Goal: Task Accomplishment & Management: Manage account settings

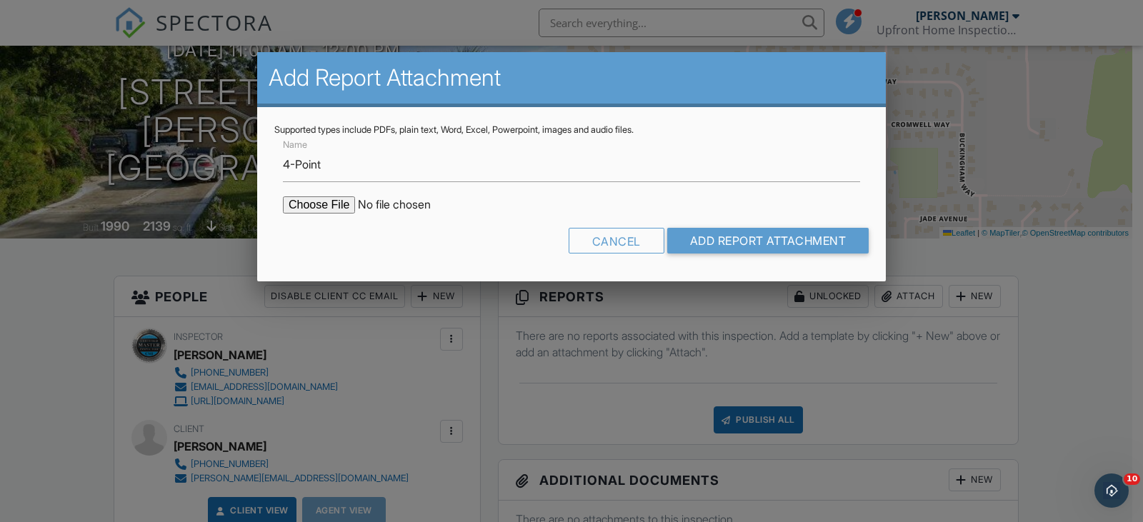
type input "C:\fakepath\UHI 4 Point-[PERSON_NAME] ([STREET_ADDRESS][PERSON_NAME]).pdf"
click at [740, 239] on input "Add Report Attachment" at bounding box center [768, 241] width 202 height 26
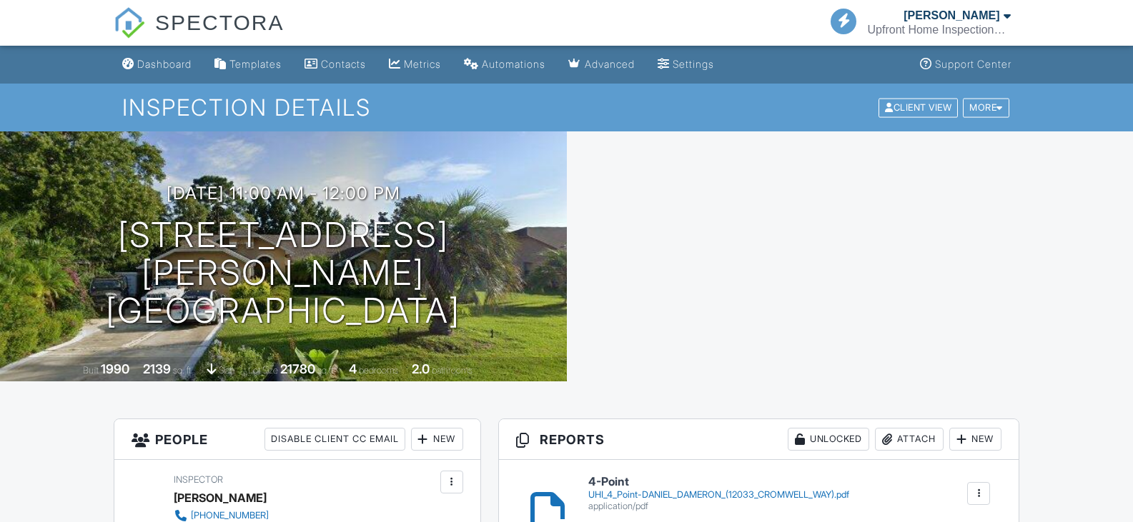
click at [898, 428] on div "Attach" at bounding box center [909, 439] width 69 height 23
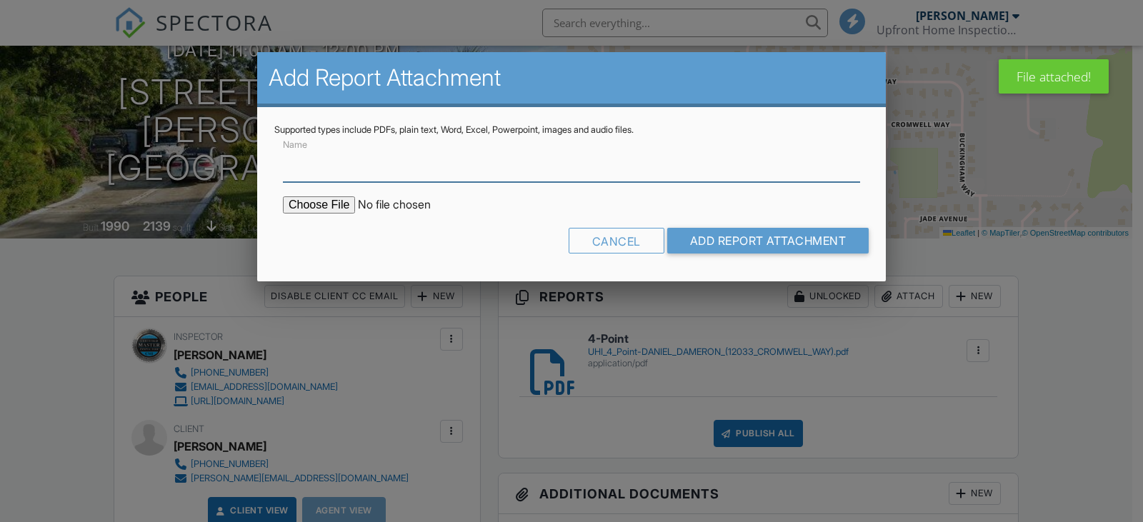
scroll to position [143, 0]
click at [328, 166] on input "Name" at bounding box center [571, 164] width 577 height 35
click at [339, 207] on input "file" at bounding box center [404, 205] width 243 height 17
type input "Wind Mitigation"
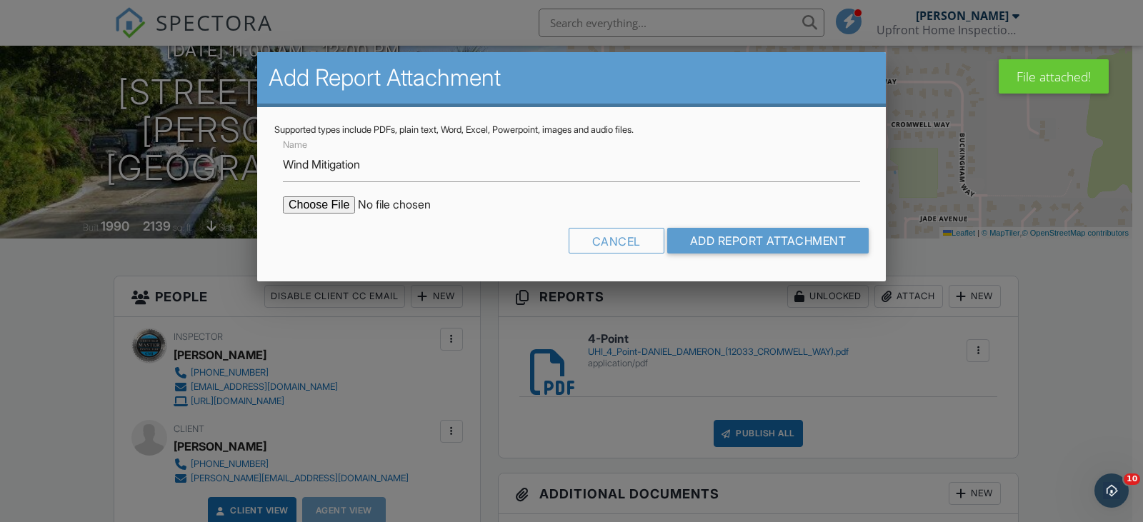
scroll to position [0, 0]
type input "C:\fakepath\UHI Wind Mitigation-DANIEL DAMERON (12033 CROMWELL WAY).pdf"
click at [781, 239] on input "Add Report Attachment" at bounding box center [768, 241] width 202 height 26
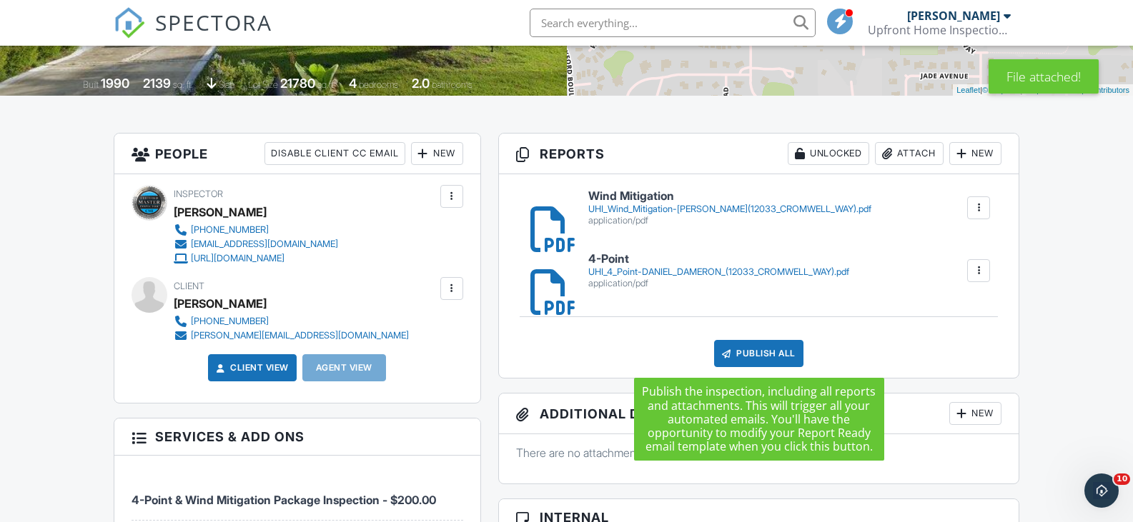
click at [767, 351] on div "Publish All" at bounding box center [758, 353] width 89 height 27
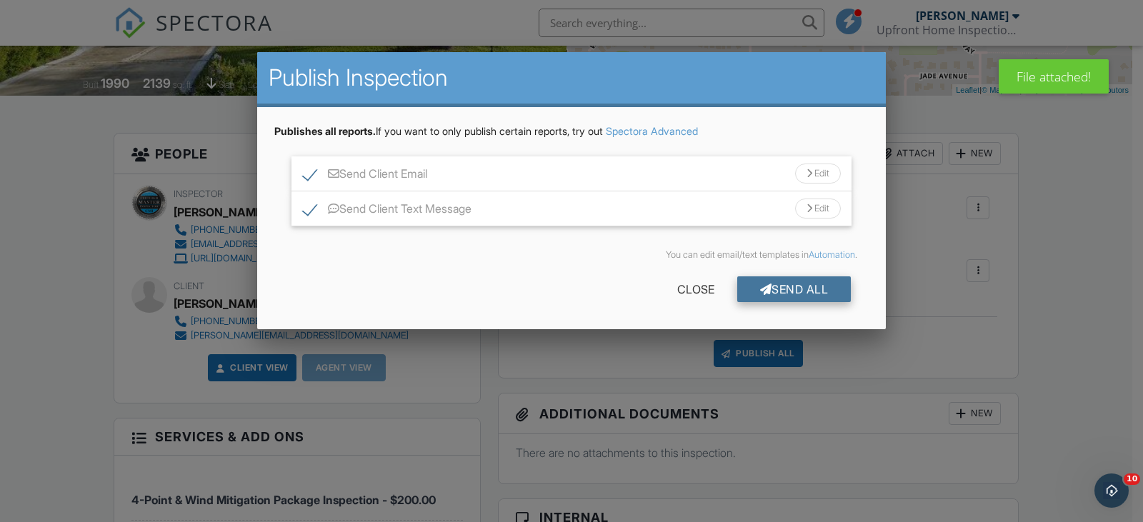
click at [783, 297] on div "Send All" at bounding box center [794, 290] width 114 height 26
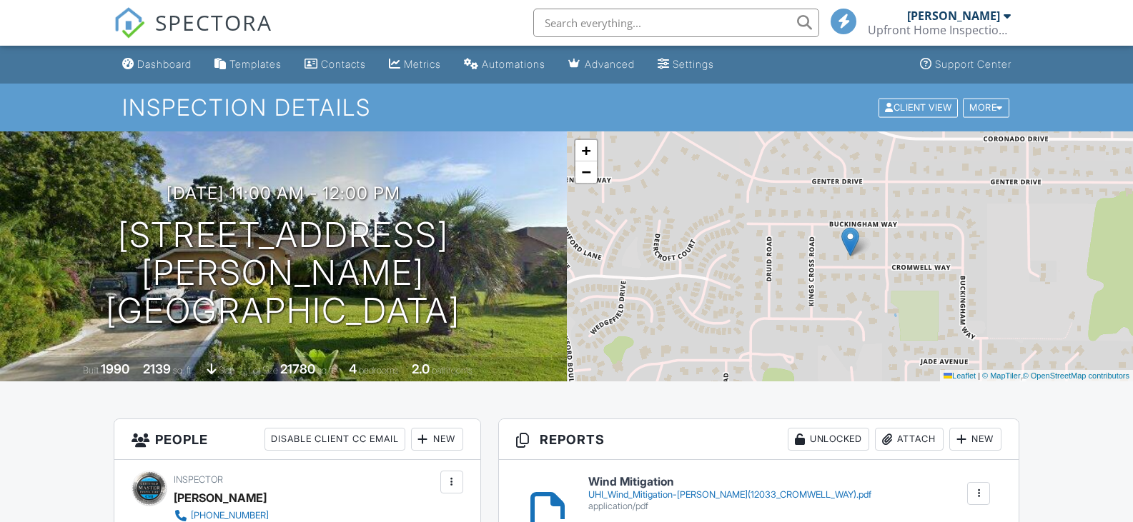
scroll to position [8, 0]
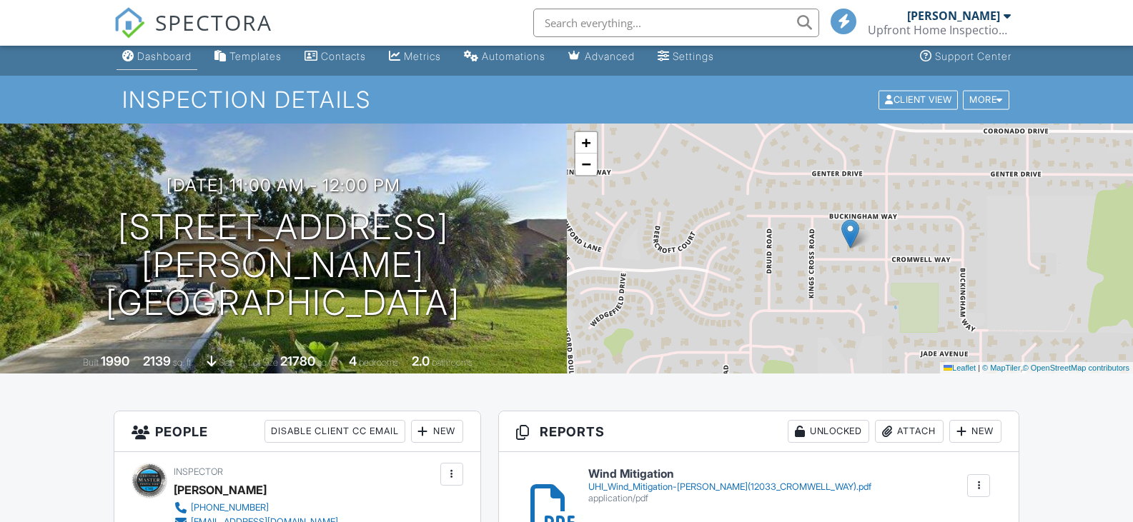
click at [177, 62] on div "Dashboard" at bounding box center [164, 56] width 54 height 12
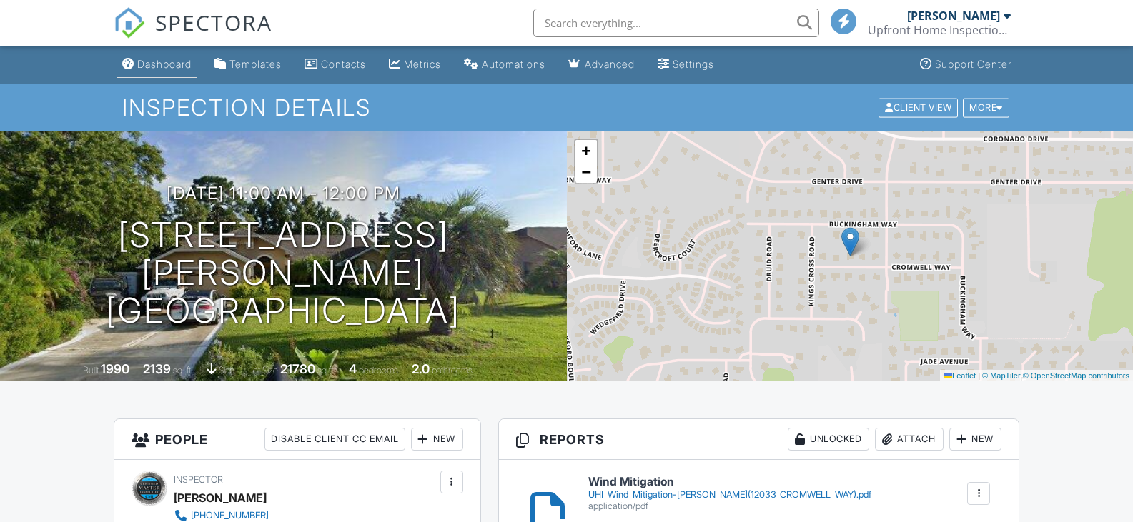
scroll to position [0, 0]
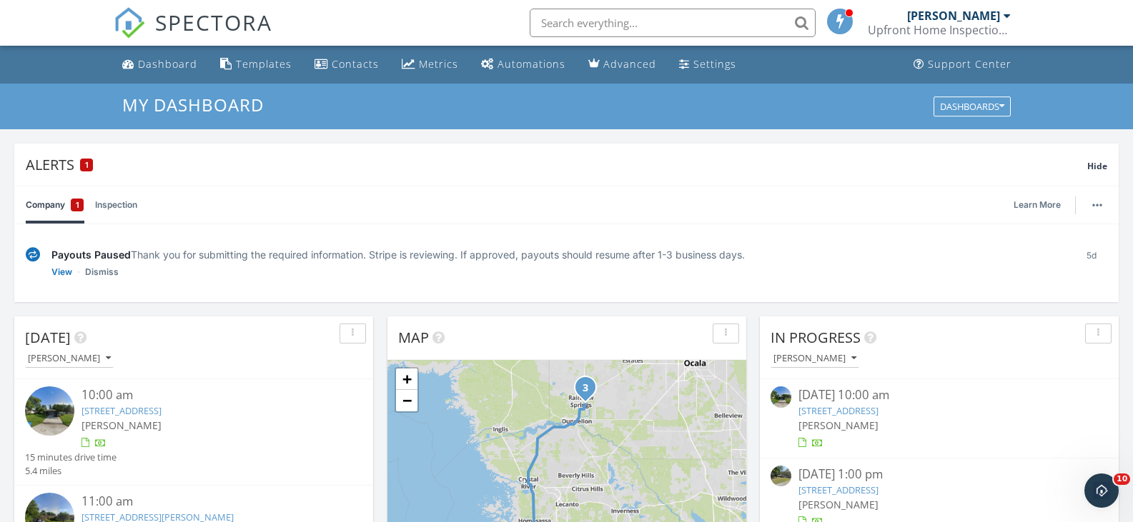
click at [161, 406] on link "[STREET_ADDRESS]" at bounding box center [121, 410] width 80 height 13
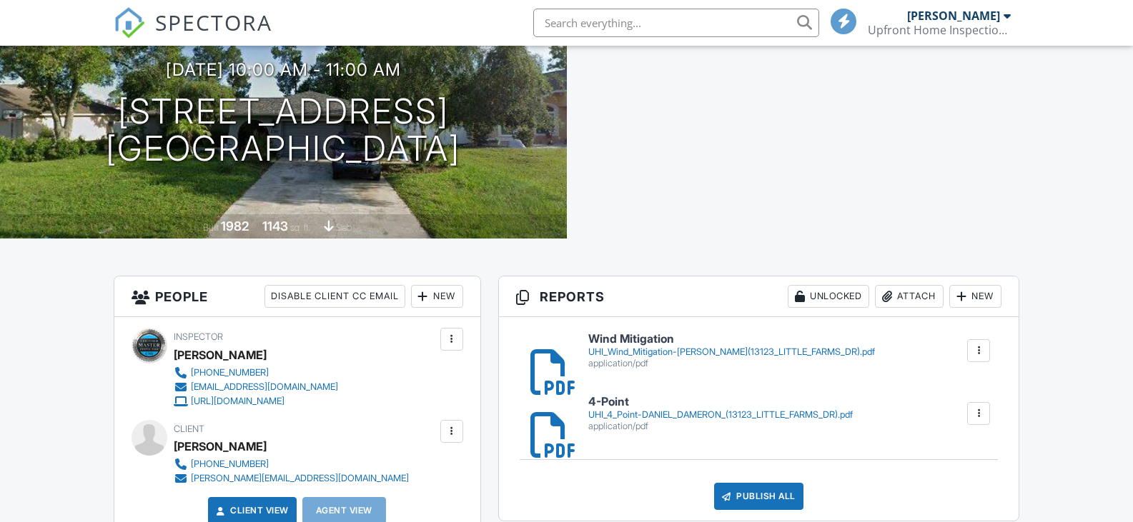
click at [758, 501] on div "Publish All" at bounding box center [758, 496] width 89 height 27
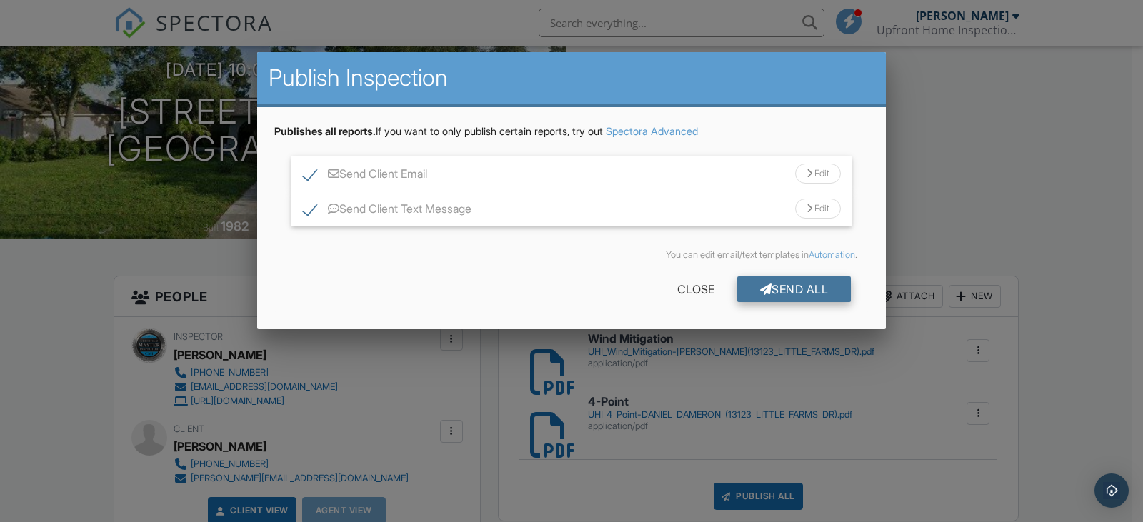
click at [771, 291] on div "Send All" at bounding box center [794, 290] width 114 height 26
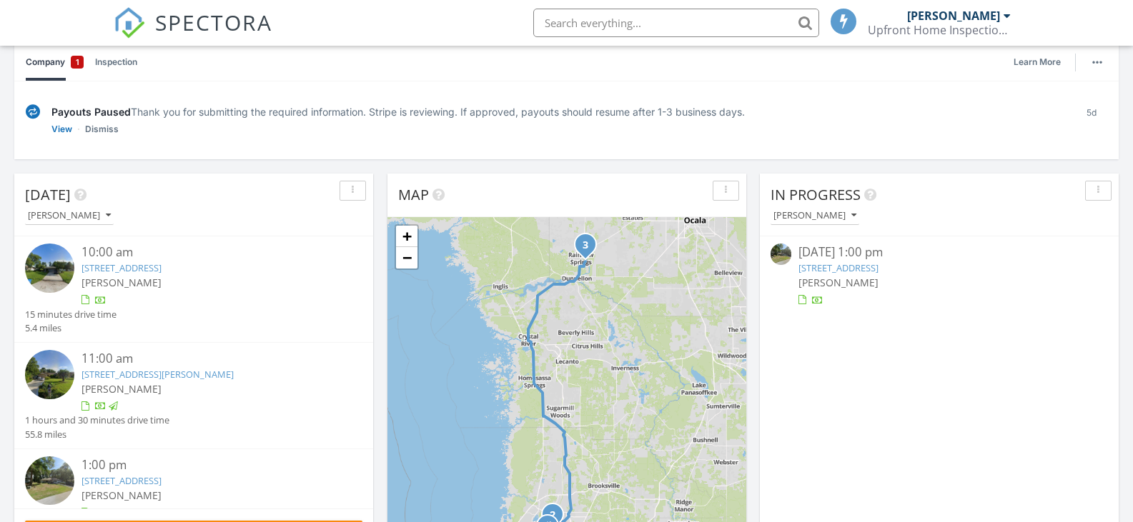
scroll to position [19, 0]
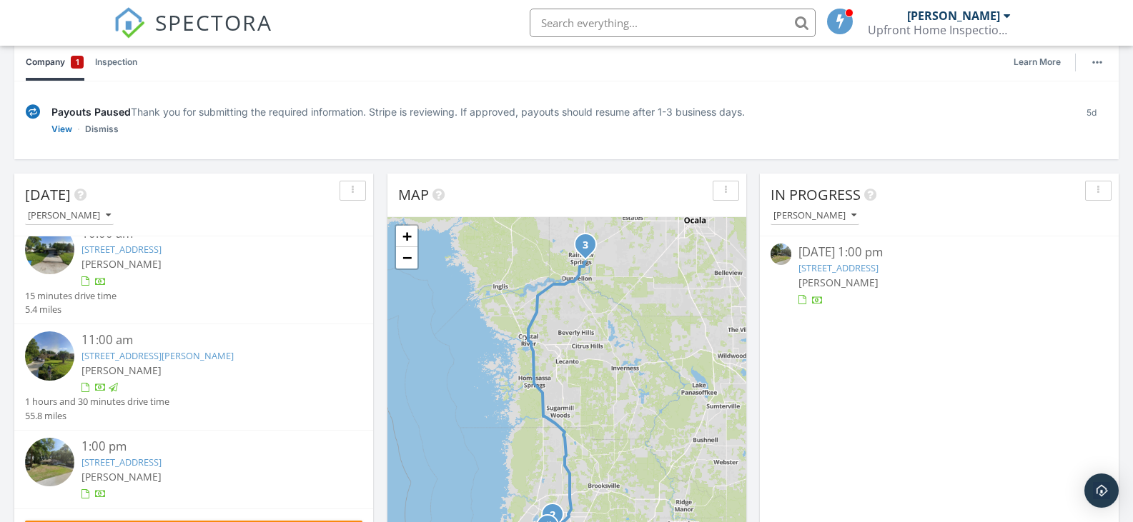
click at [182, 354] on link "[STREET_ADDRESS][PERSON_NAME]" at bounding box center [157, 355] width 152 height 13
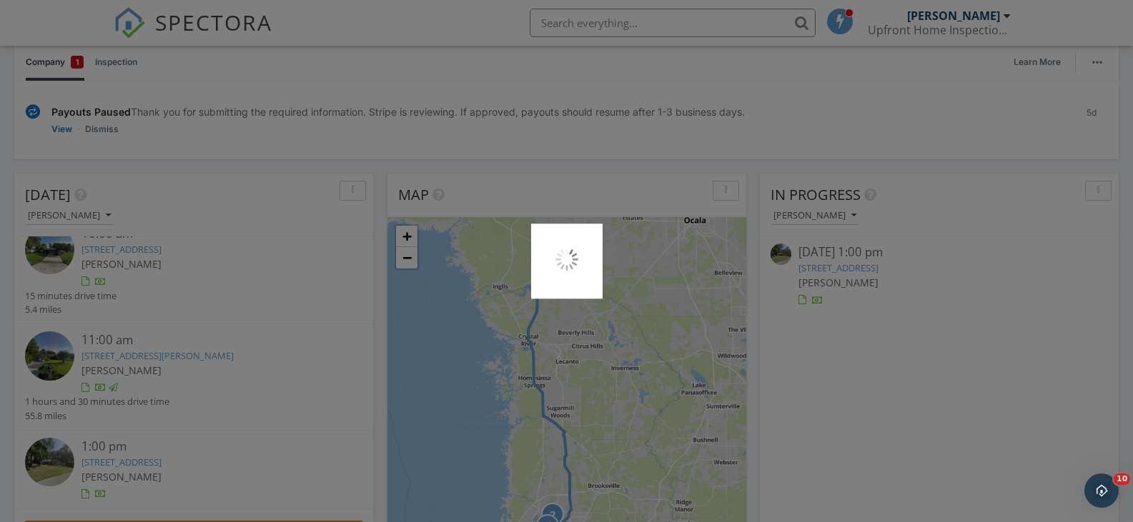
scroll to position [0, 0]
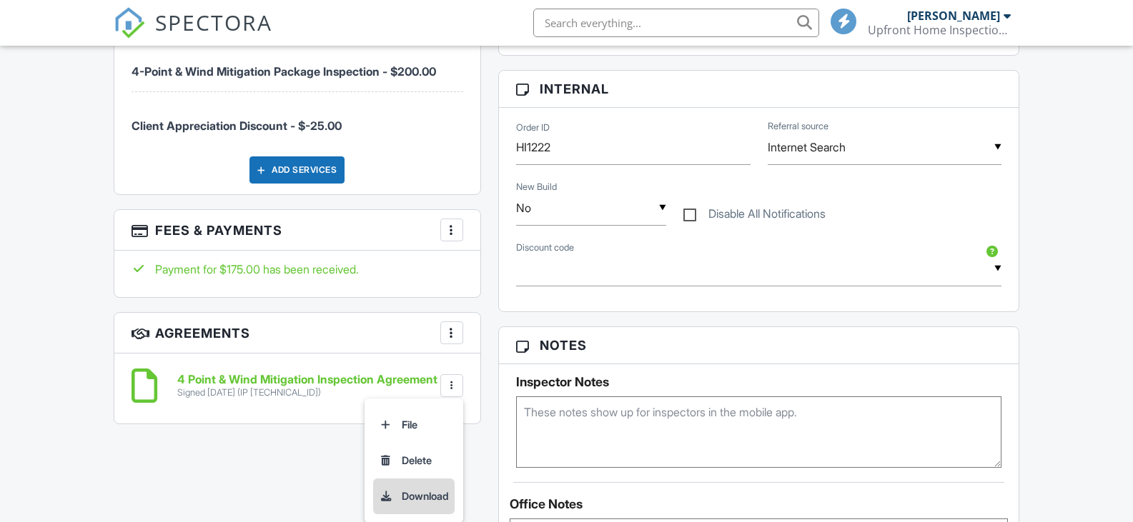
click at [425, 491] on li "Download" at bounding box center [413, 497] width 81 height 36
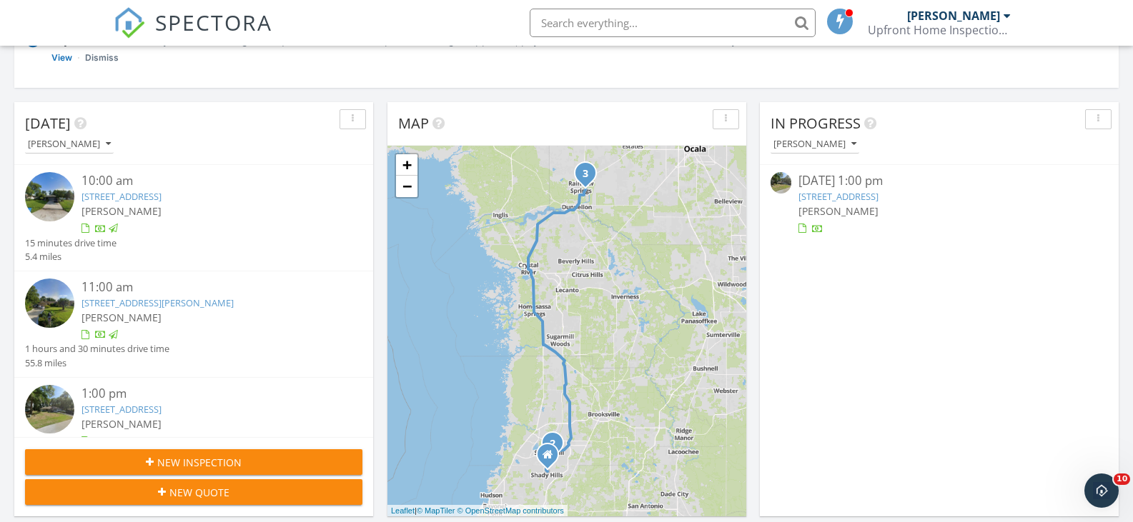
click at [151, 409] on link "[STREET_ADDRESS]" at bounding box center [121, 409] width 80 height 13
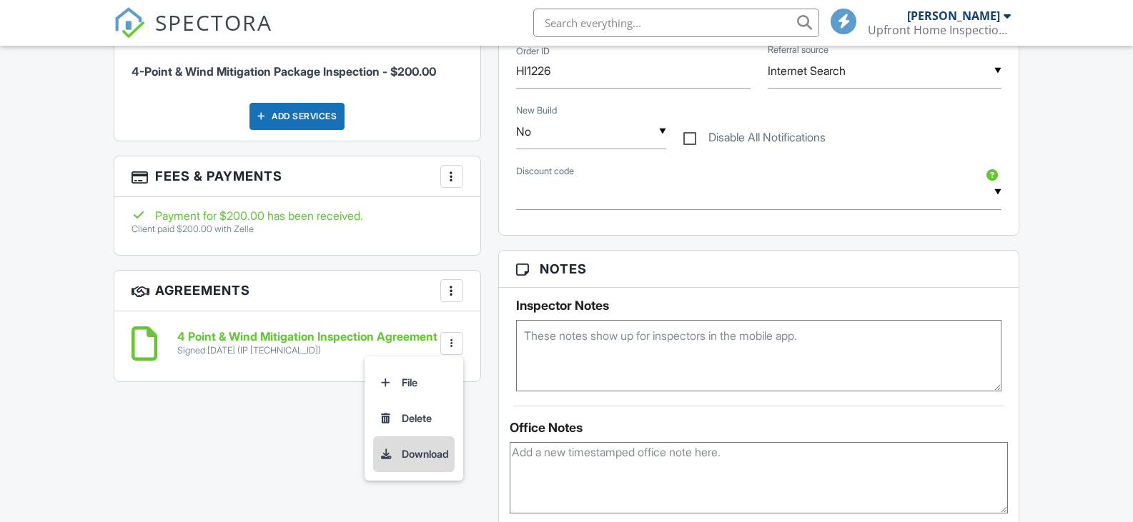
click at [427, 451] on li "Download" at bounding box center [413, 455] width 81 height 36
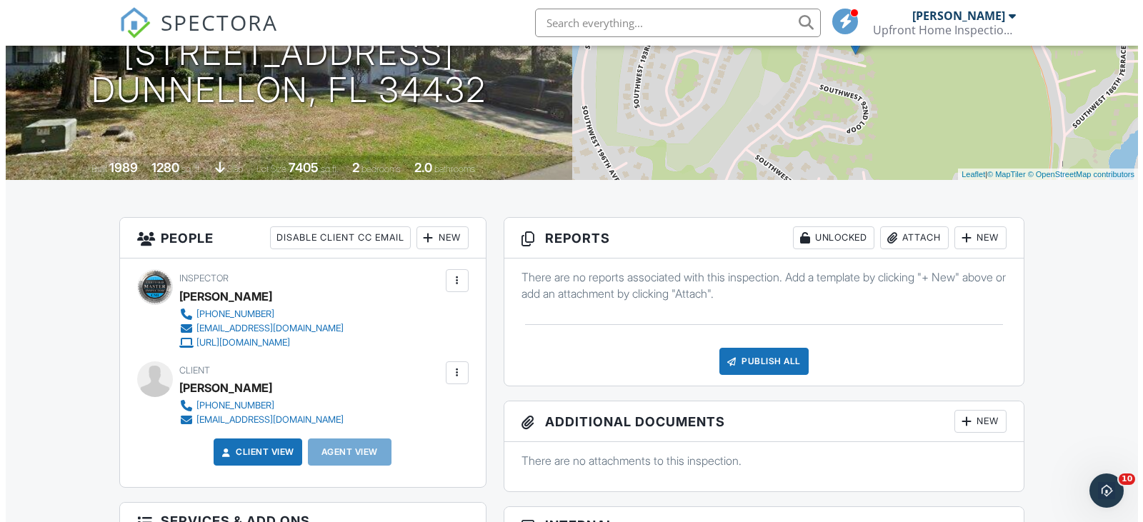
scroll to position [71, 0]
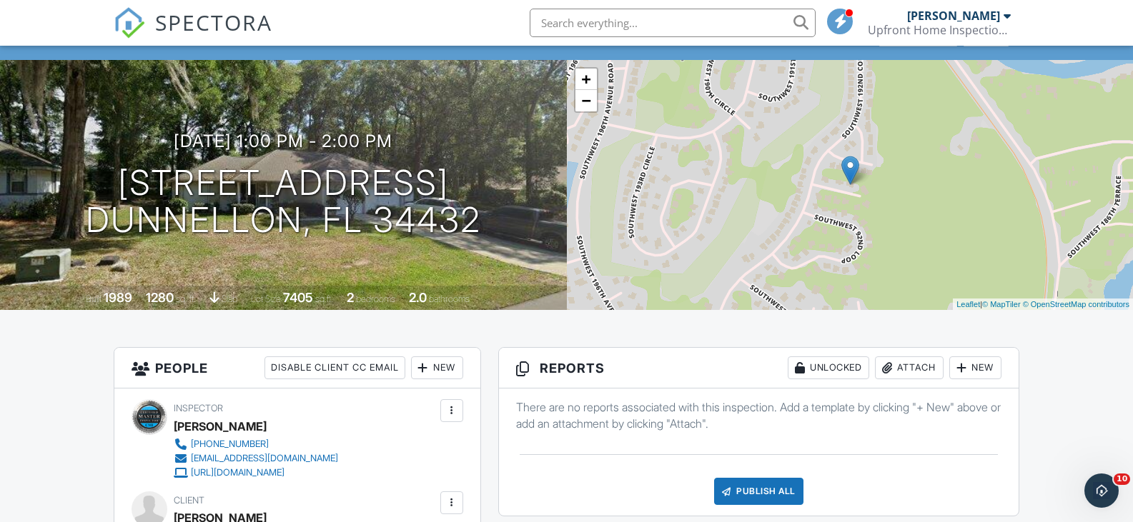
click at [898, 370] on div "Attach" at bounding box center [909, 368] width 69 height 23
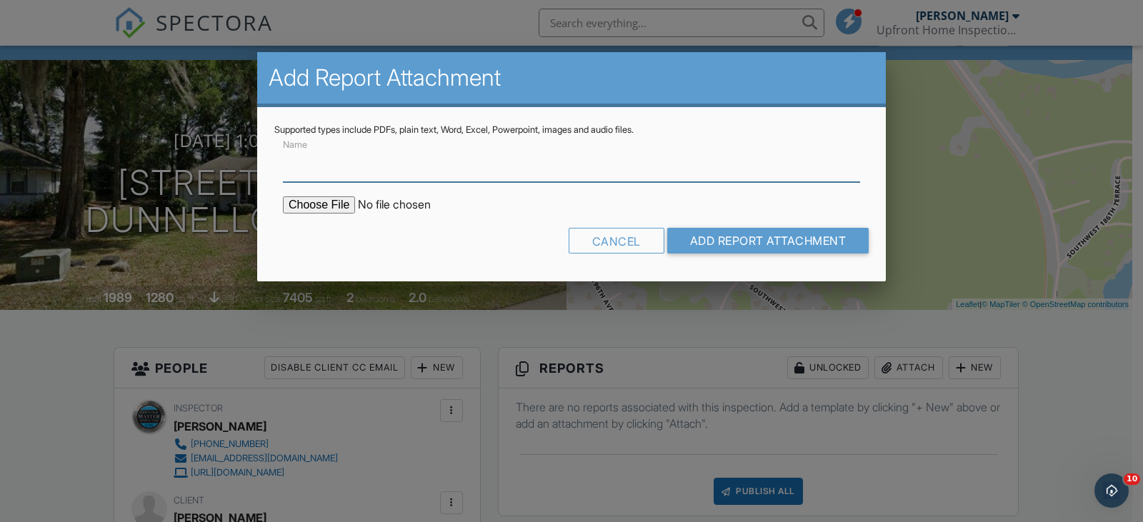
click at [331, 175] on input "Name" at bounding box center [571, 164] width 577 height 35
type input "4-Point"
click at [337, 205] on input "file" at bounding box center [404, 205] width 243 height 17
type input "C:\fakepath\UHI 4 Point-MELISA TUR.pdf"
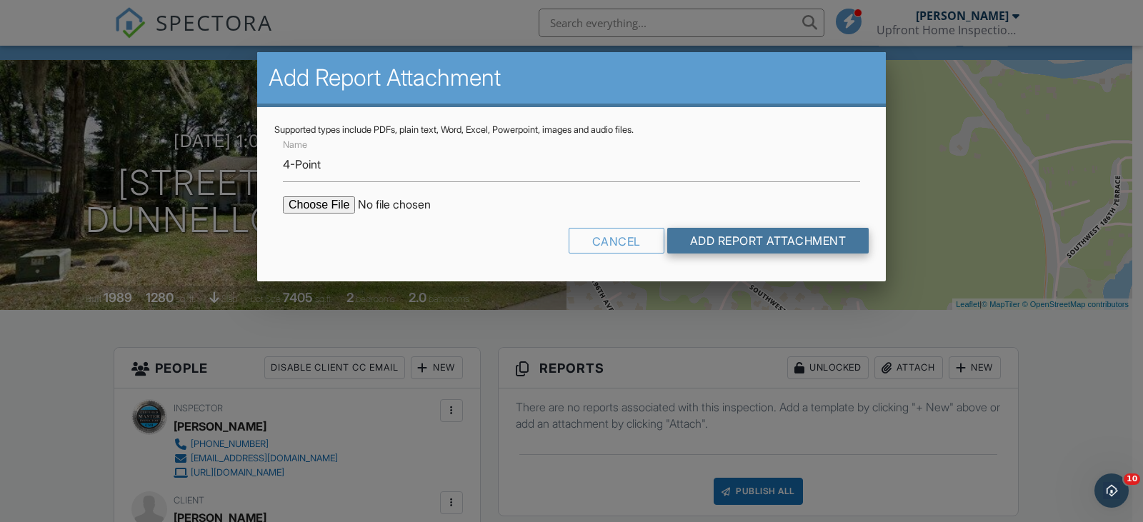
click at [745, 237] on input "Add Report Attachment" at bounding box center [768, 241] width 202 height 26
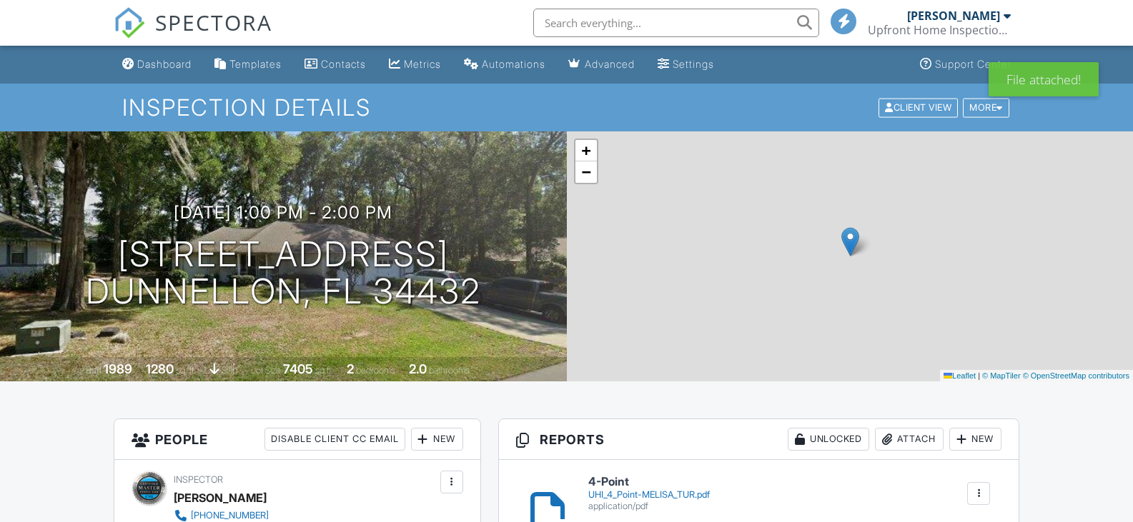
click at [915, 428] on div "Attach" at bounding box center [909, 439] width 69 height 23
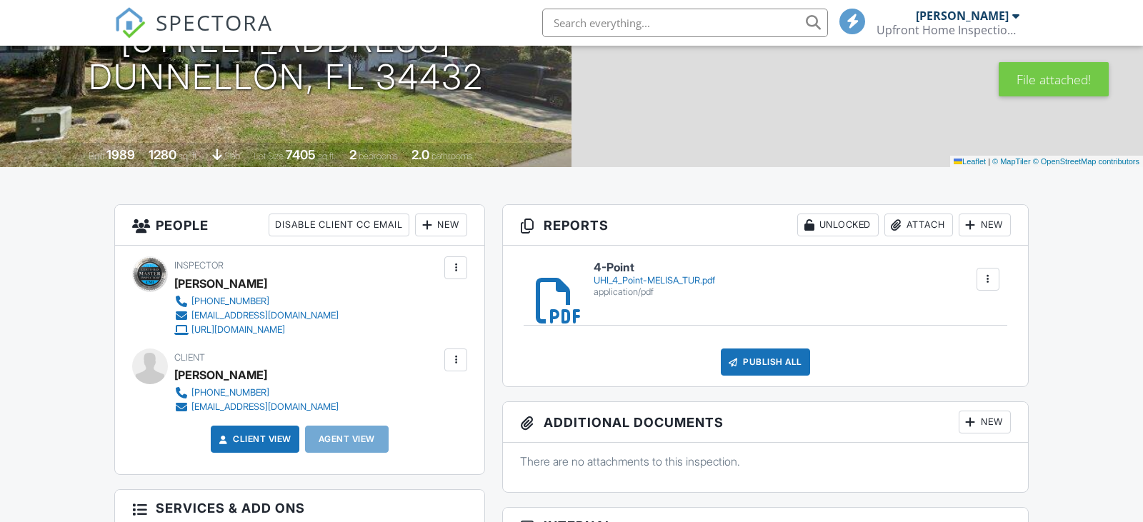
scroll to position [214, 0]
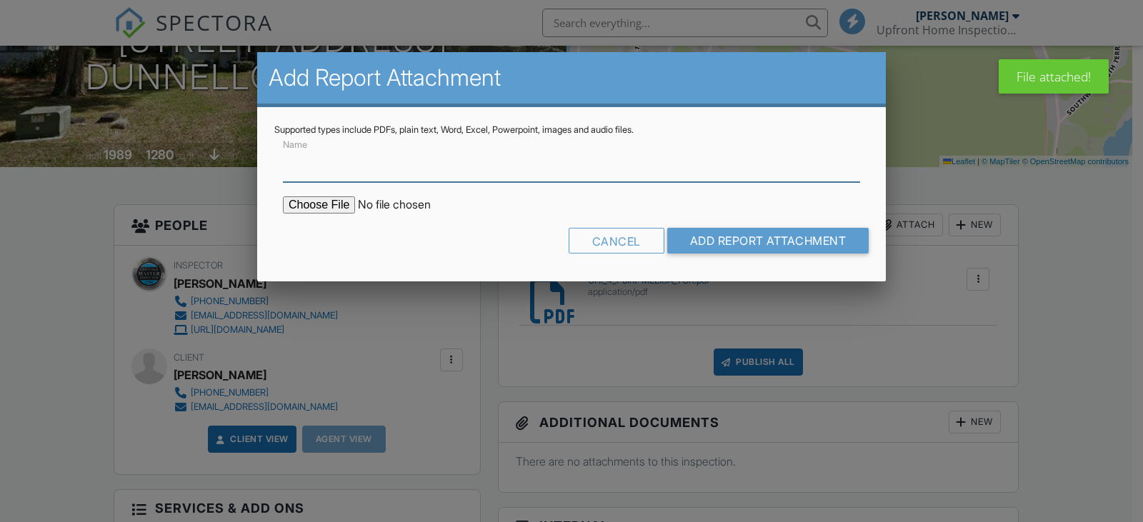
click at [309, 170] on input "Name" at bounding box center [571, 164] width 577 height 35
type input "Wind Mitigation"
click at [339, 205] on input "file" at bounding box center [404, 205] width 243 height 17
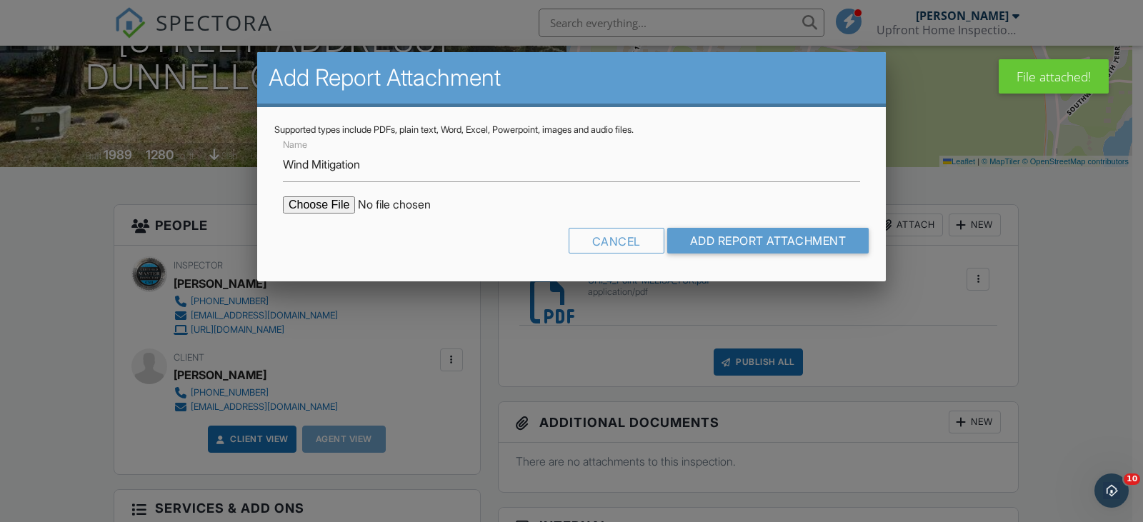
type input "C:\fakepath\UHI Wind Mitigation-MELISA TUR.pdf"
click at [777, 244] on input "Add Report Attachment" at bounding box center [768, 241] width 202 height 26
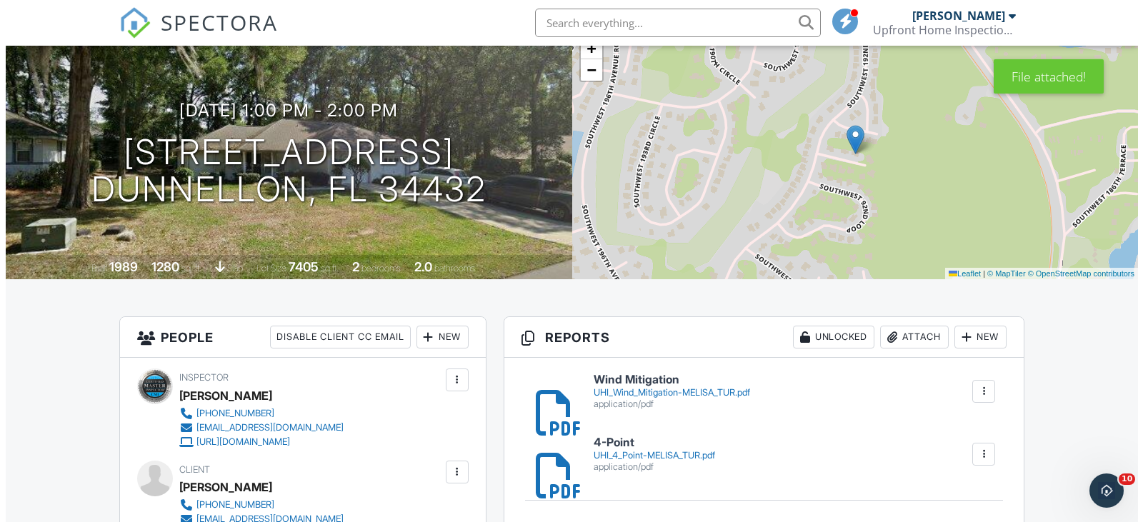
scroll to position [286, 0]
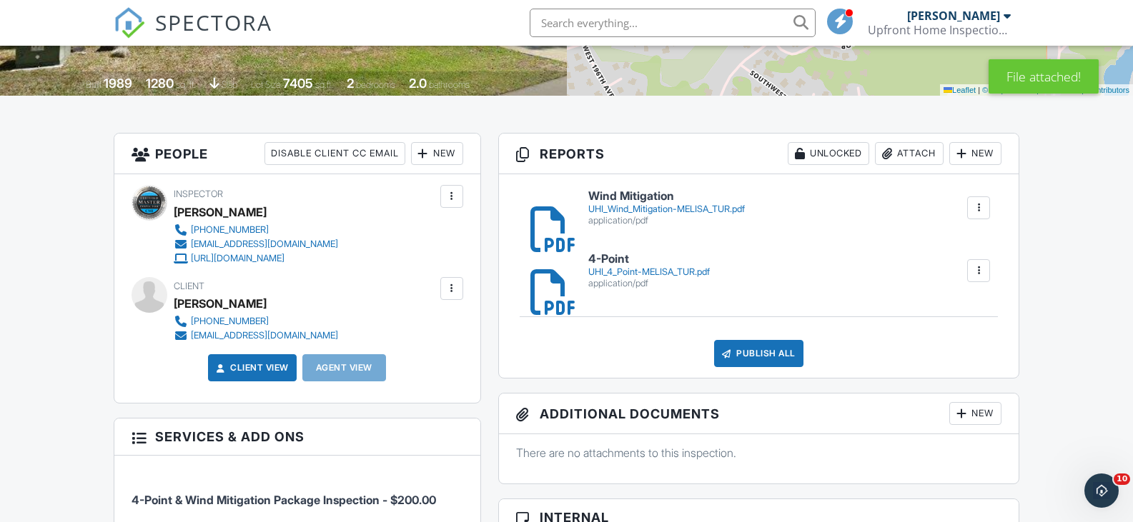
click at [767, 357] on div "Publish All" at bounding box center [758, 353] width 89 height 27
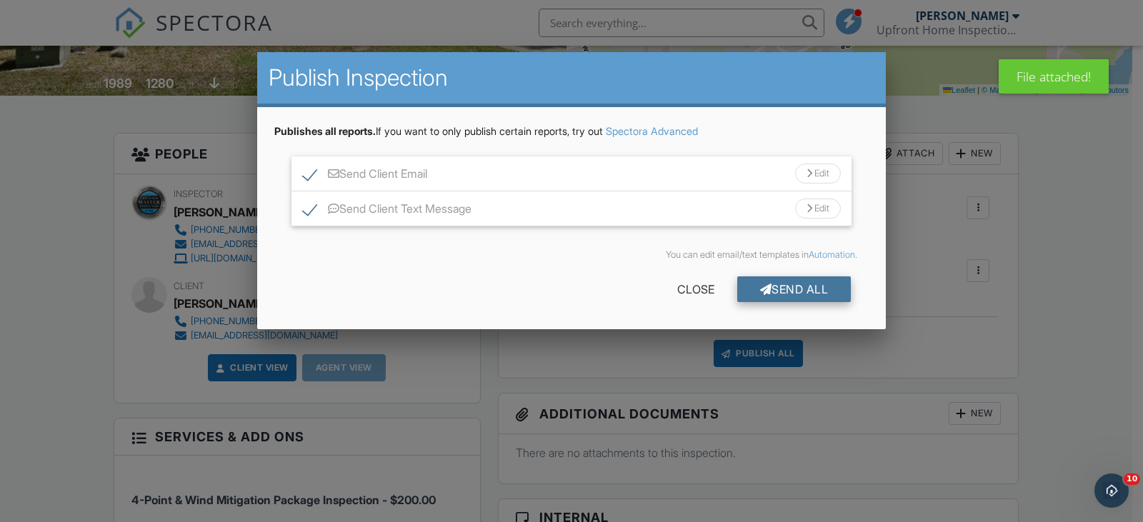
click at [790, 293] on div "Send All" at bounding box center [794, 290] width 114 height 26
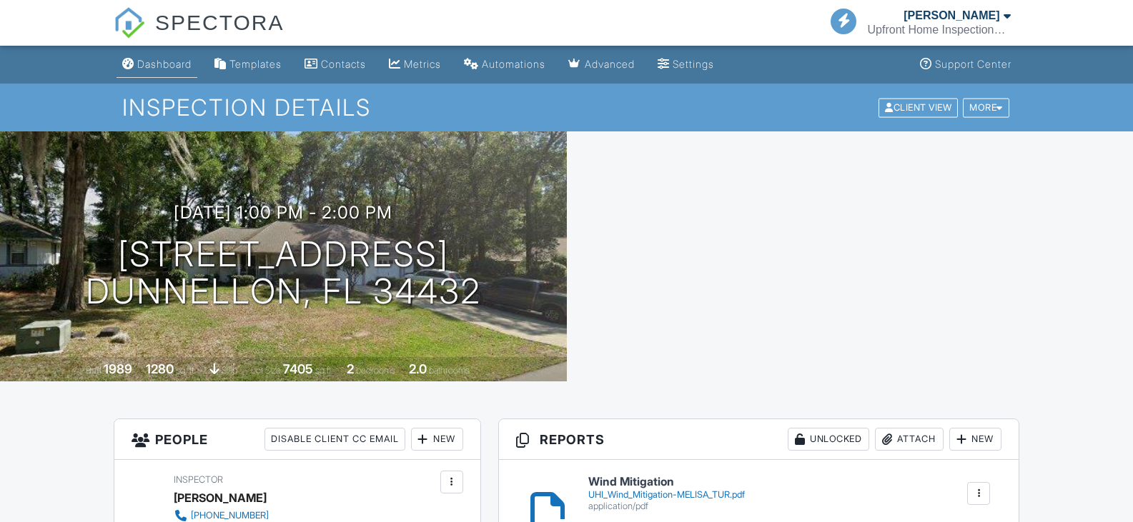
click at [166, 56] on link "Dashboard" at bounding box center [156, 64] width 81 height 26
